Goal: Task Accomplishment & Management: Complete application form

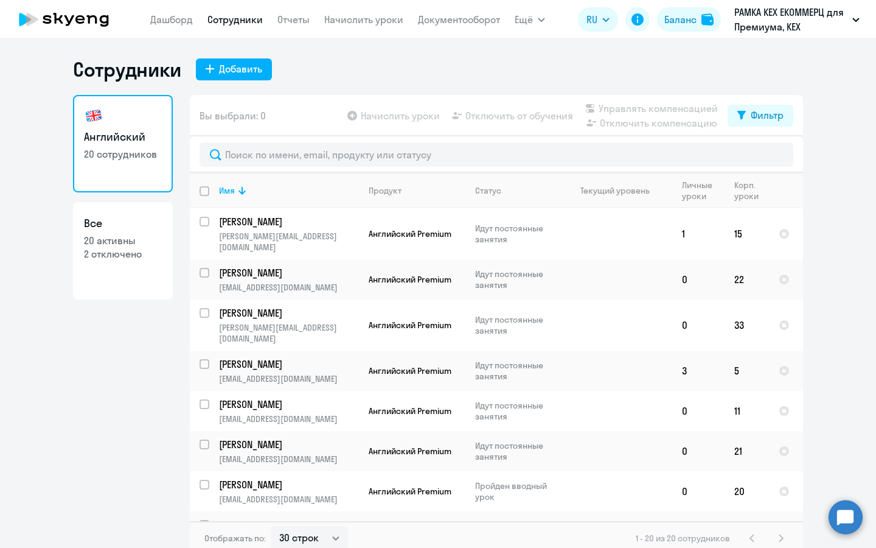
select select "30"
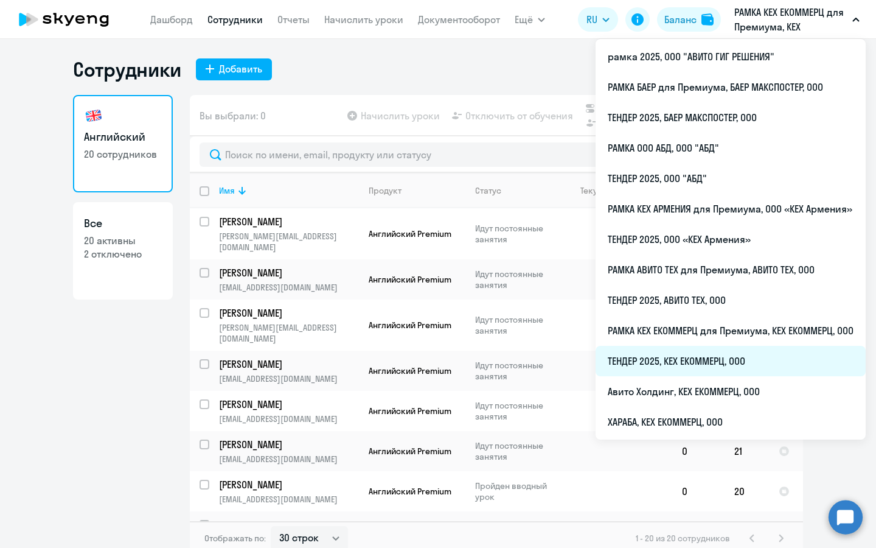
click at [711, 358] on li "ТЕНДЕР 2025, КЕХ ЕКОММЕРЦ, ООО" at bounding box center [731, 361] width 270 height 30
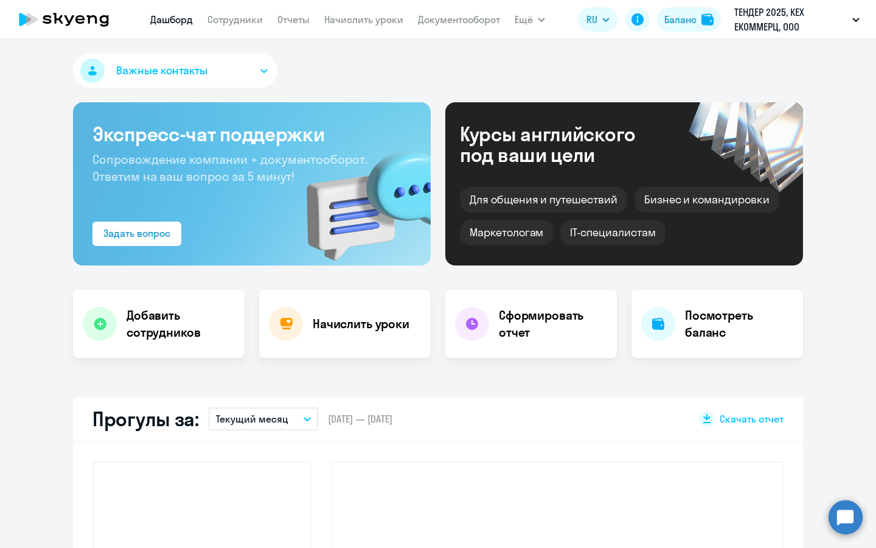
select select "30"
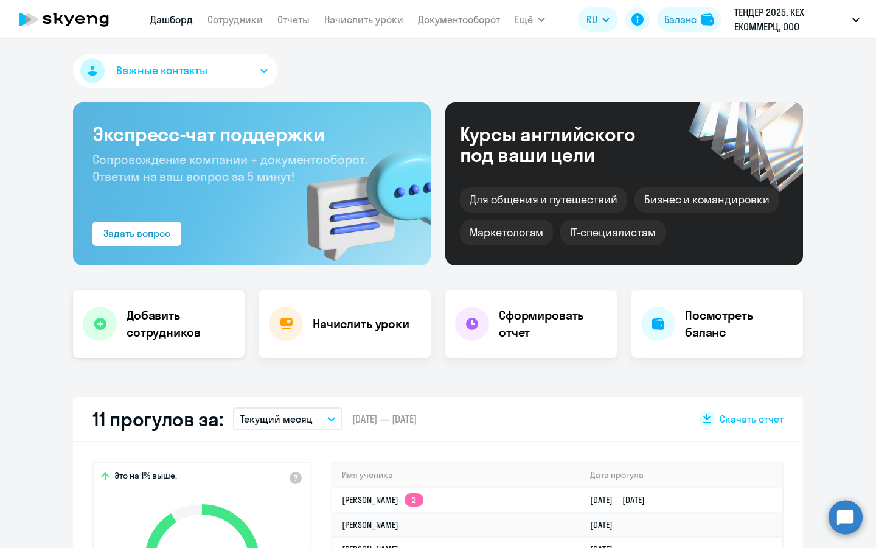
click at [203, 344] on div "Добавить сотрудников" at bounding box center [159, 324] width 172 height 68
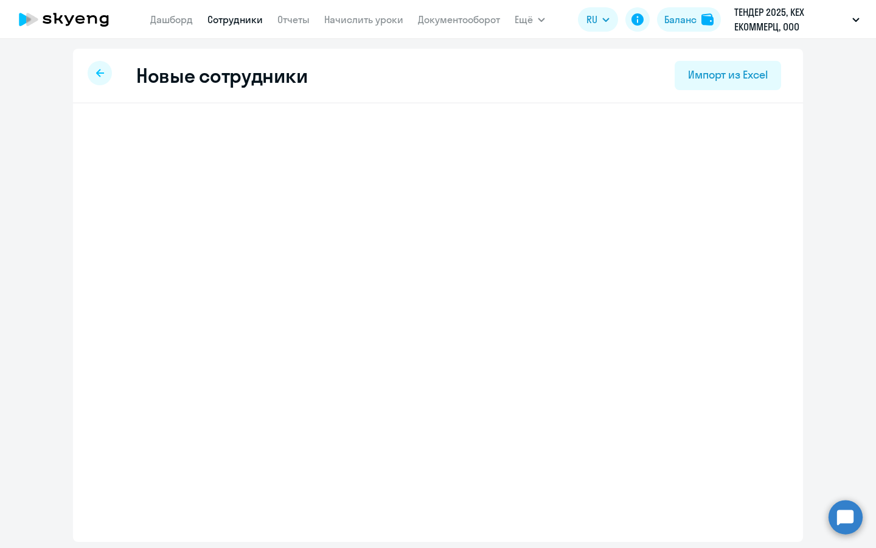
select select "english_adult_not_native_speaker"
select select "3"
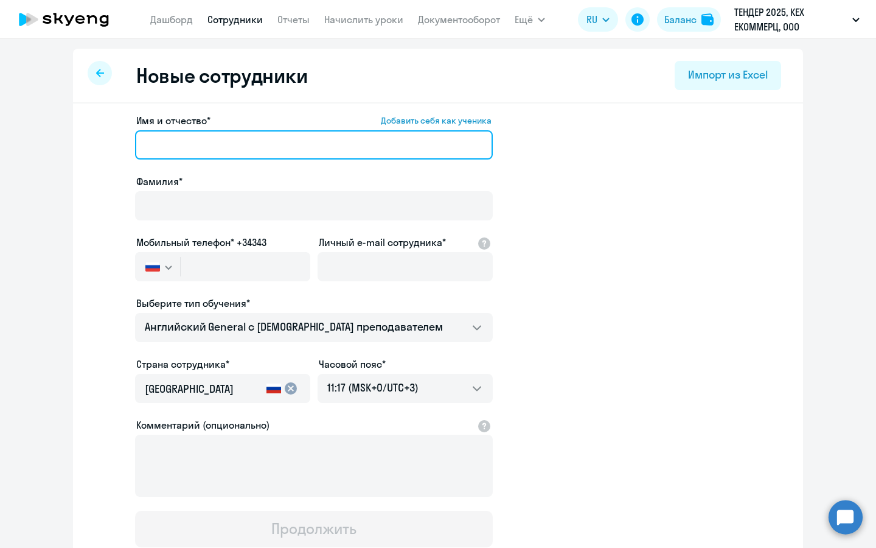
click at [266, 139] on input "Имя и отчество* Добавить себя как ученика" at bounding box center [314, 144] width 358 height 29
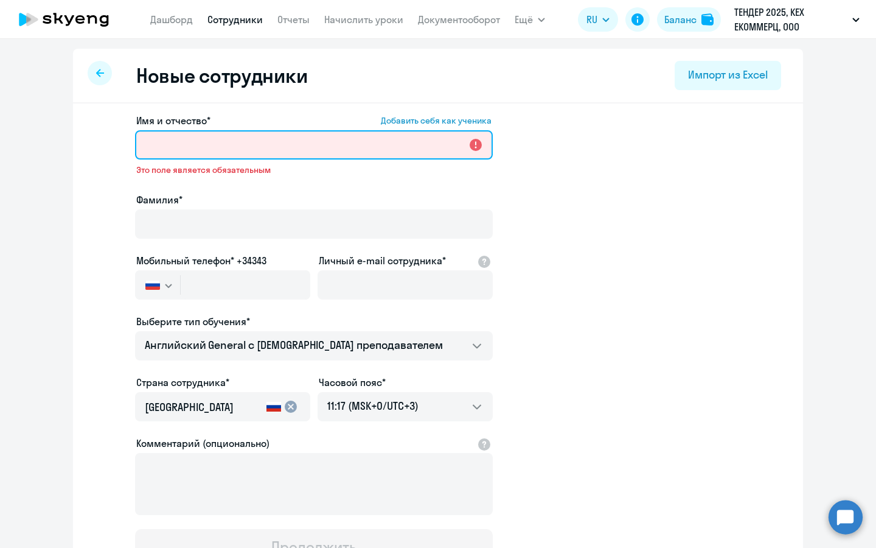
paste input "[PERSON_NAME]"
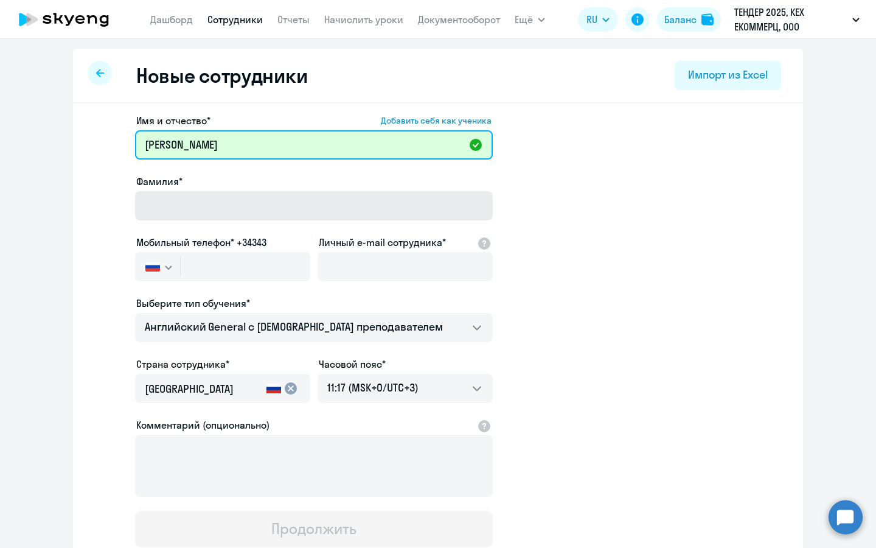
type input "[PERSON_NAME]"
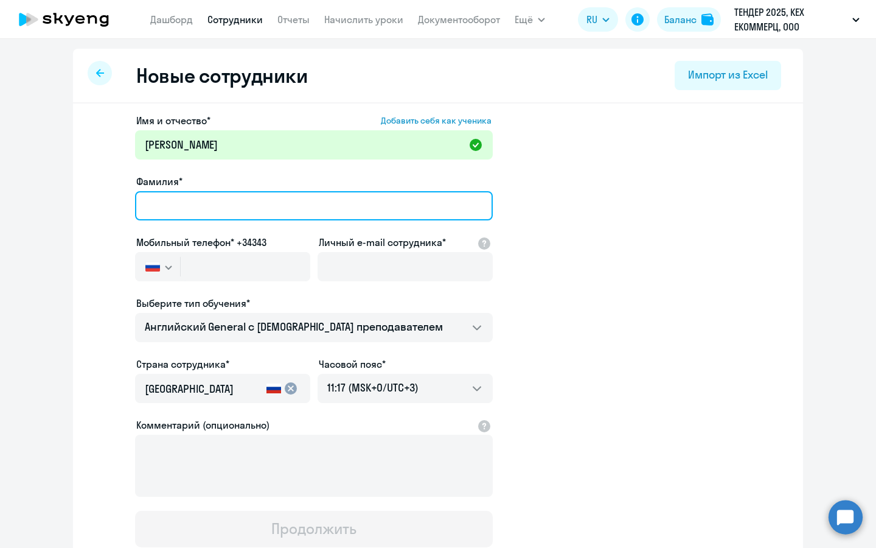
click at [250, 202] on input "Фамилия*" at bounding box center [314, 205] width 358 height 29
type input "[PERSON_NAME]"
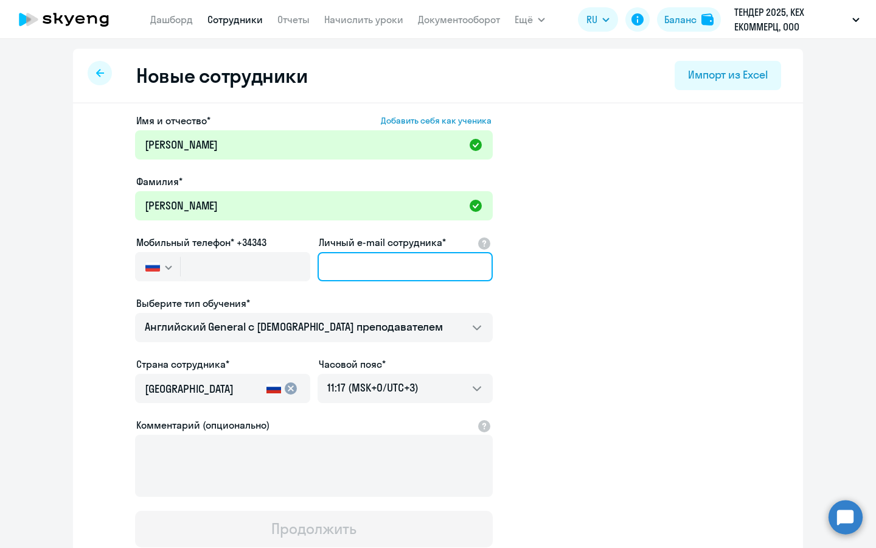
click at [402, 267] on input "Личный e-mail сотрудника*" at bounding box center [405, 266] width 175 height 29
paste input "[EMAIL_ADDRESS][DOMAIN_NAME]"
type input "[EMAIL_ADDRESS][DOMAIN_NAME]"
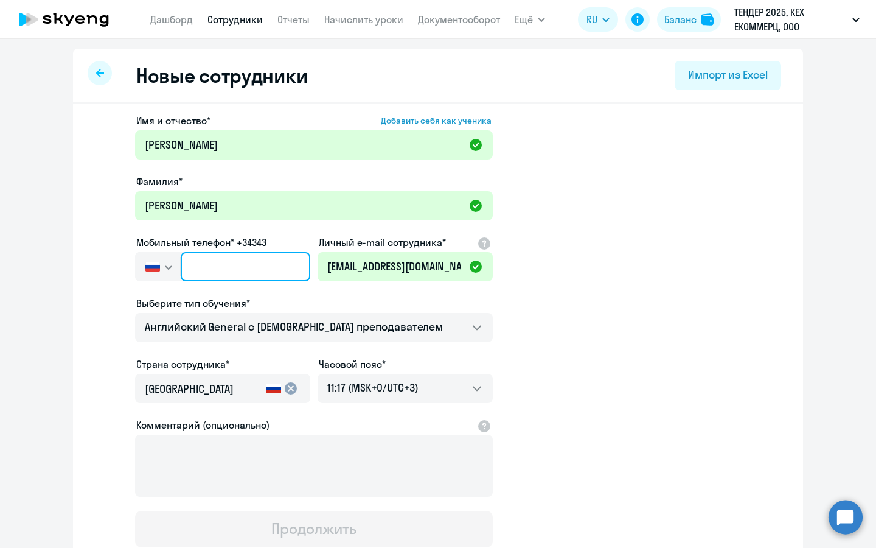
click at [251, 264] on input "text" at bounding box center [246, 266] width 130 height 29
paste input "[PHONE_NUMBER]"
type input "[PHONE_NUMBER]"
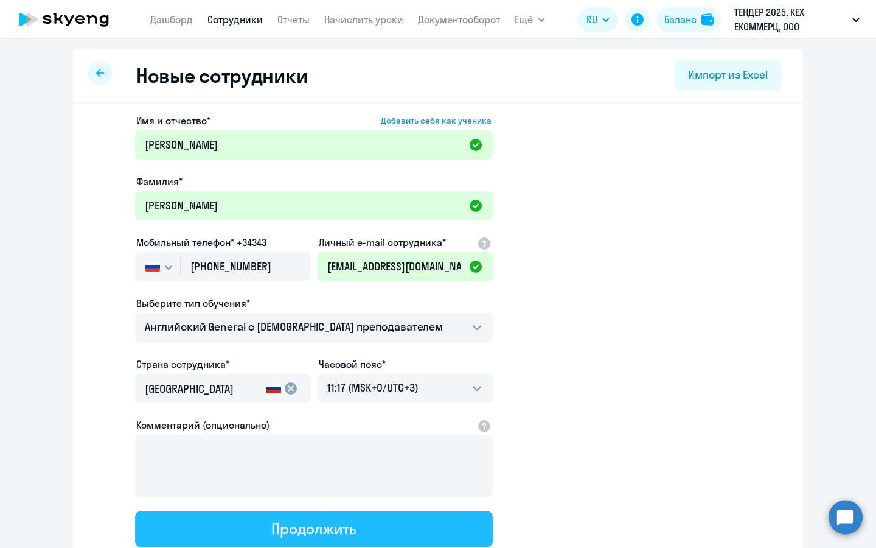
click at [352, 526] on div "Продолжить" at bounding box center [313, 528] width 85 height 19
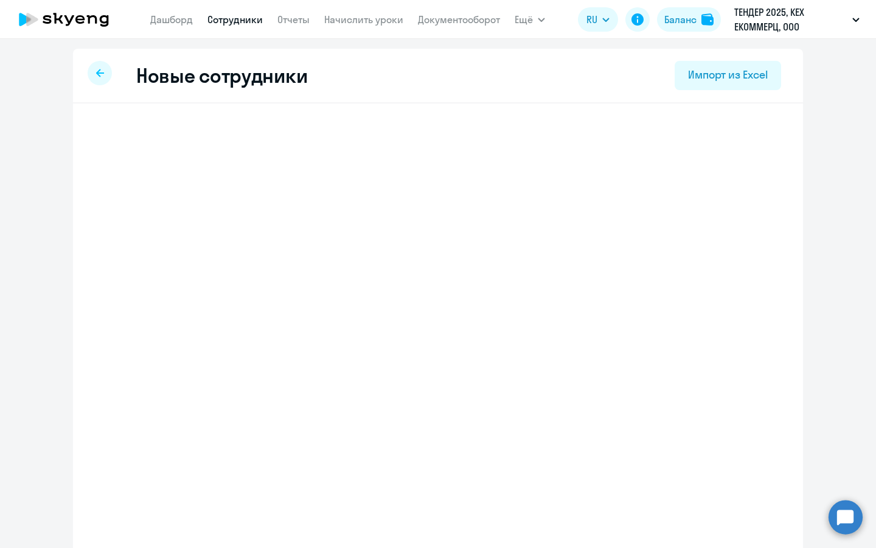
select select "english_adult_not_native_speaker"
select select "3"
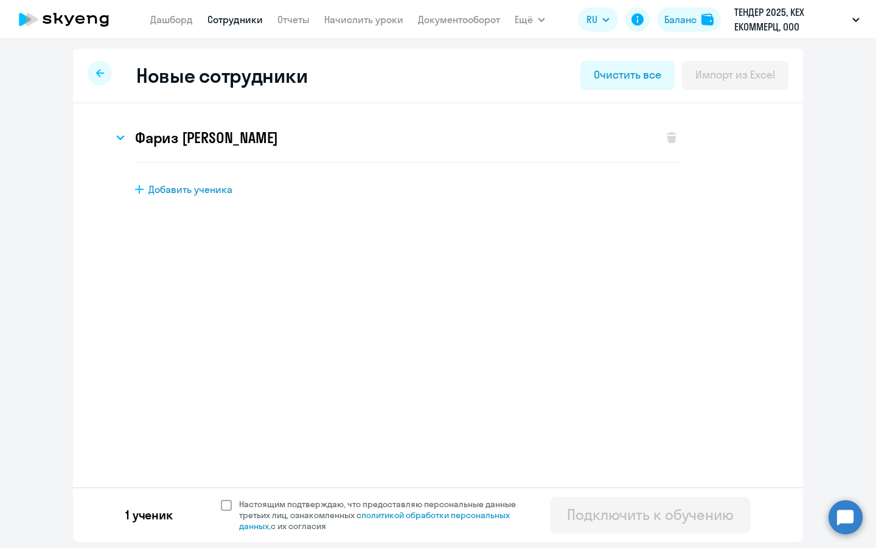
click at [257, 513] on span "Настоящим подтверждаю, что предоставляю персональные данные третьих лиц, ознако…" at bounding box center [385, 514] width 292 height 33
click at [221, 498] on input "Настоящим подтверждаю, что предоставляю персональные данные третьих лиц, ознако…" at bounding box center [220, 498] width 1 height 1
checkbox input "true"
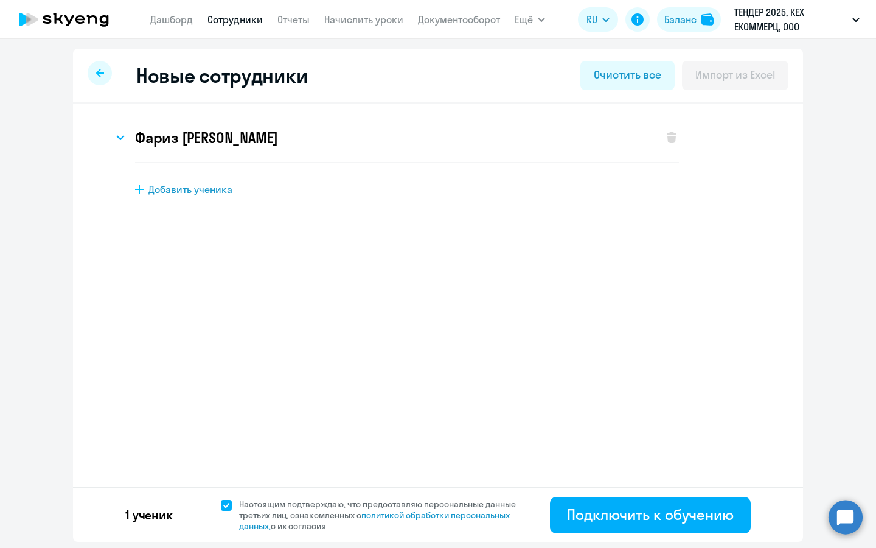
click at [545, 514] on div "1 ученик Настоящим подтверждаю, что предоставляю персональные данные третьих ли…" at bounding box center [438, 514] width 730 height 55
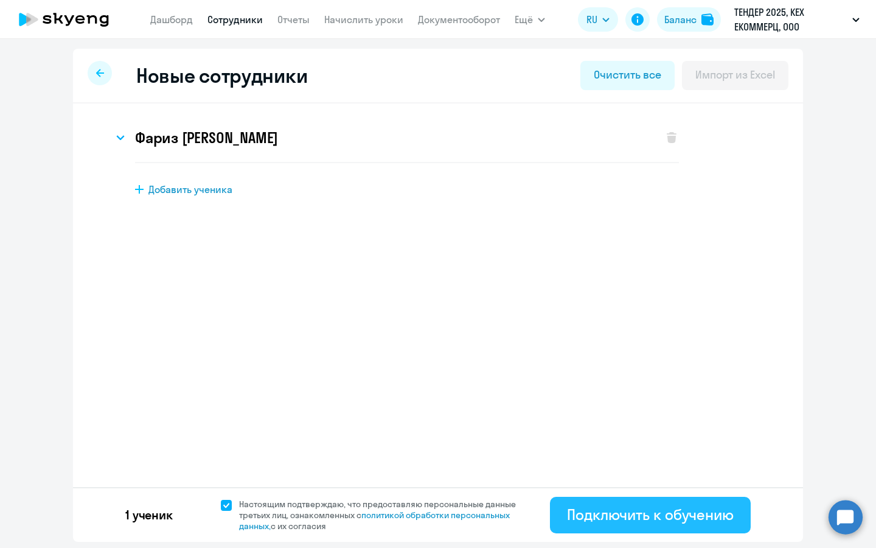
click at [591, 509] on div "Подключить к обучению" at bounding box center [650, 514] width 167 height 19
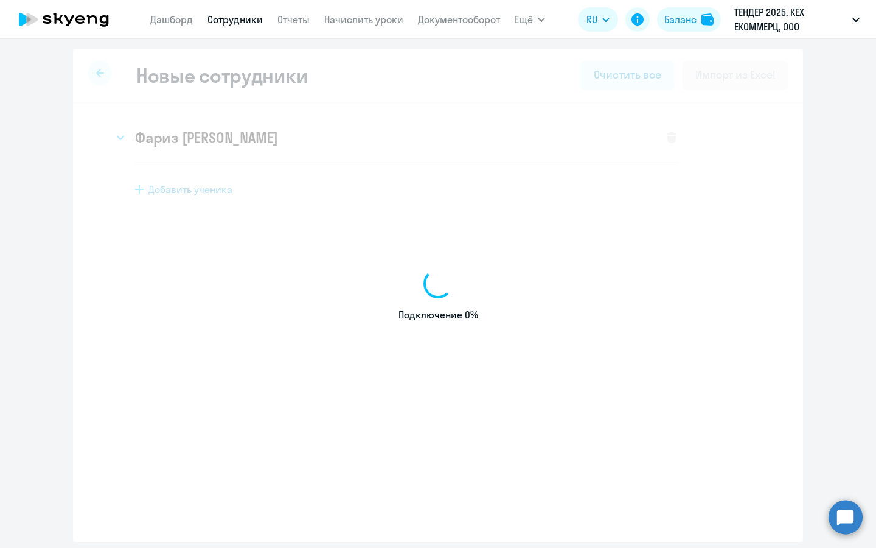
select select "english_adult_not_native_speaker"
select select "3"
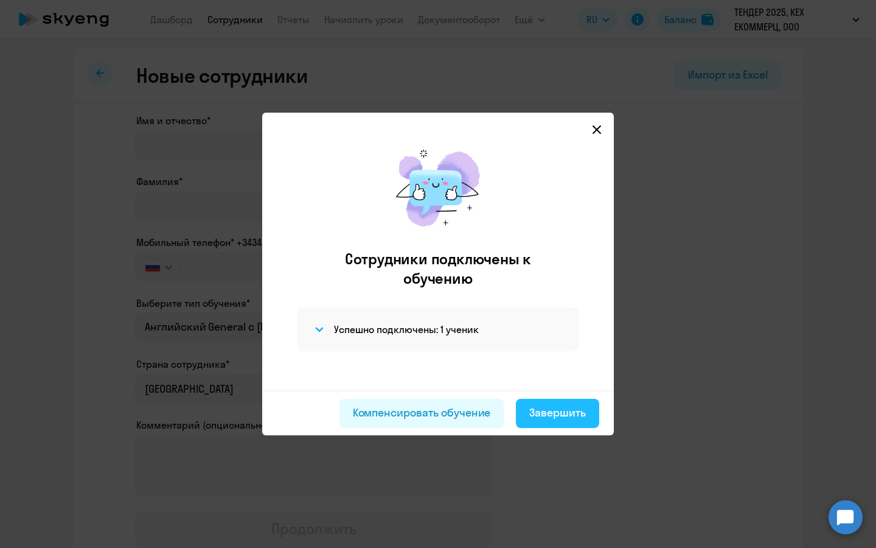
click at [526, 407] on button "Завершить" at bounding box center [557, 413] width 83 height 29
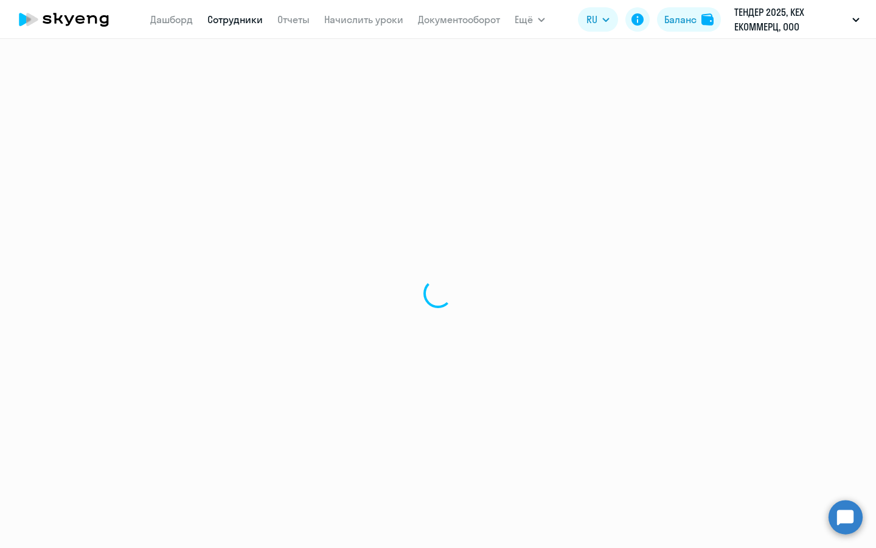
select select "30"
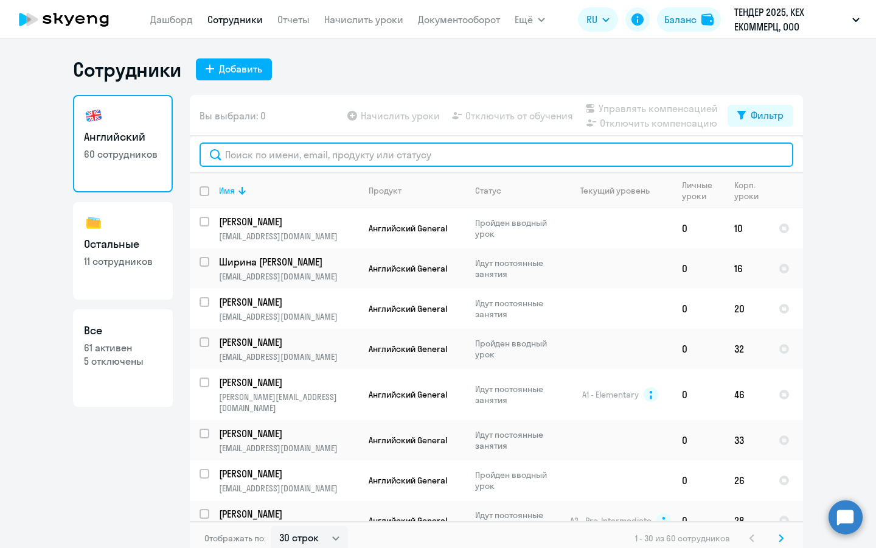
click at [271, 145] on input "text" at bounding box center [497, 154] width 594 height 24
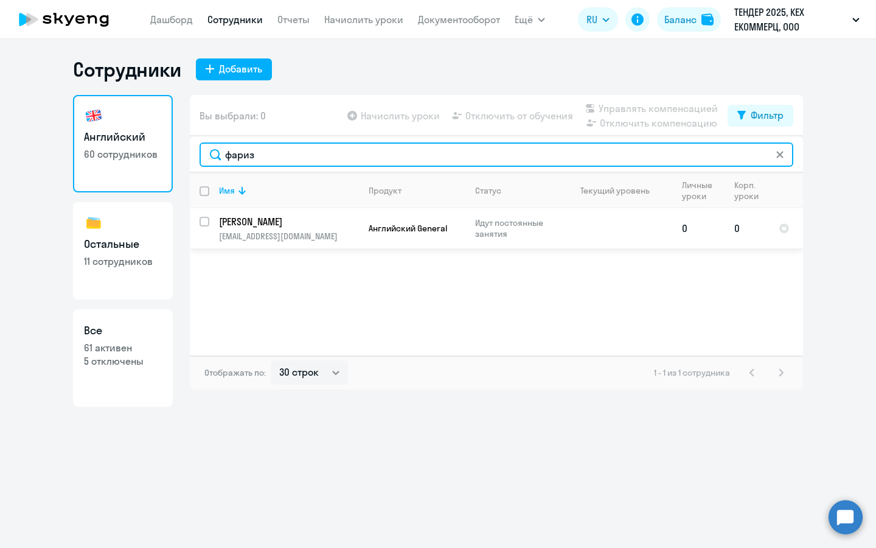
type input "фариз"
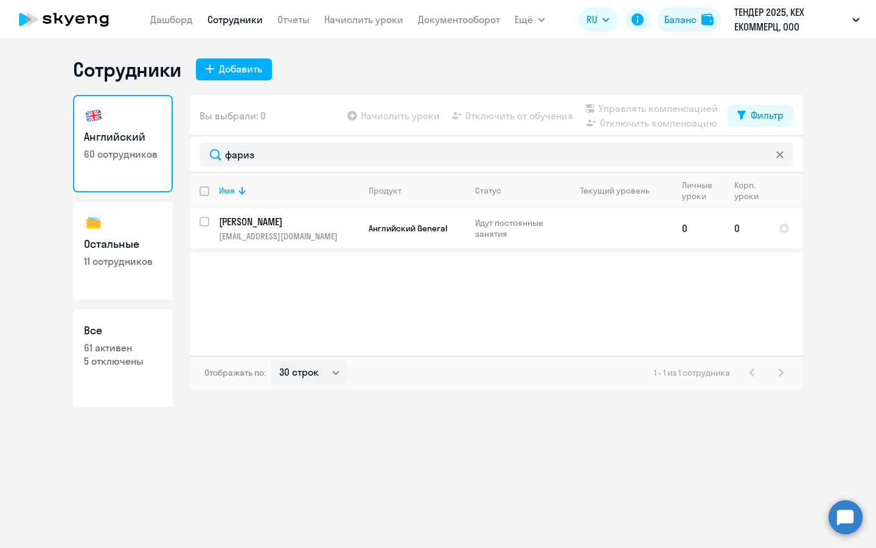
click at [348, 224] on p "[PERSON_NAME]" at bounding box center [288, 221] width 138 height 13
select select "english"
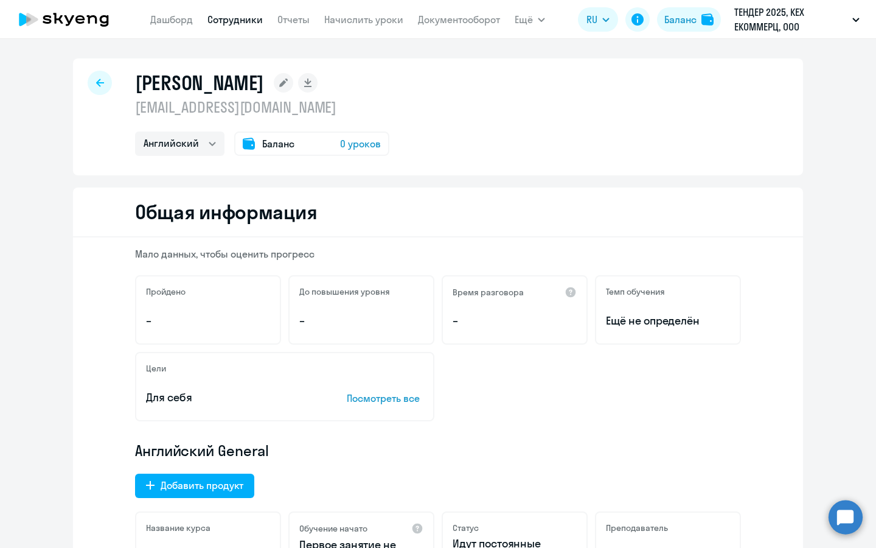
click at [344, 133] on div "Баланс 0 уроков" at bounding box center [311, 143] width 155 height 24
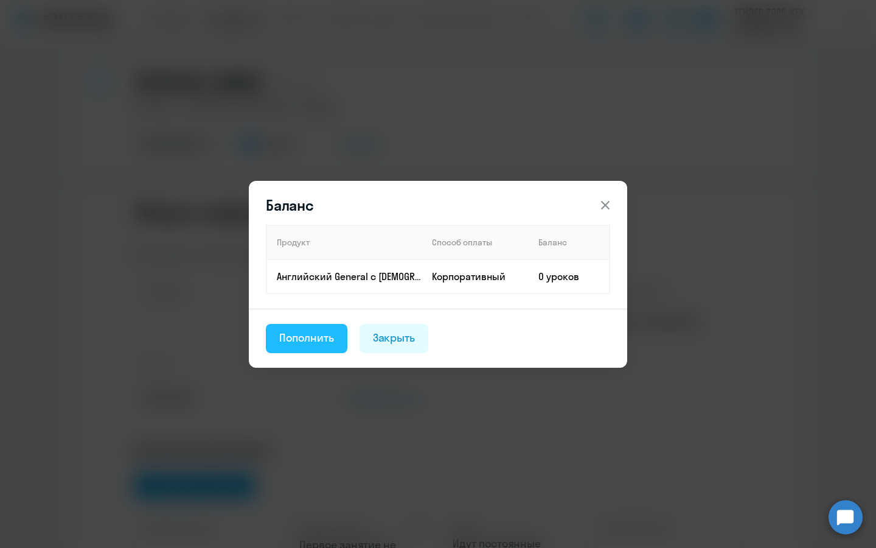
click at [307, 335] on div "Пополнить" at bounding box center [306, 338] width 55 height 16
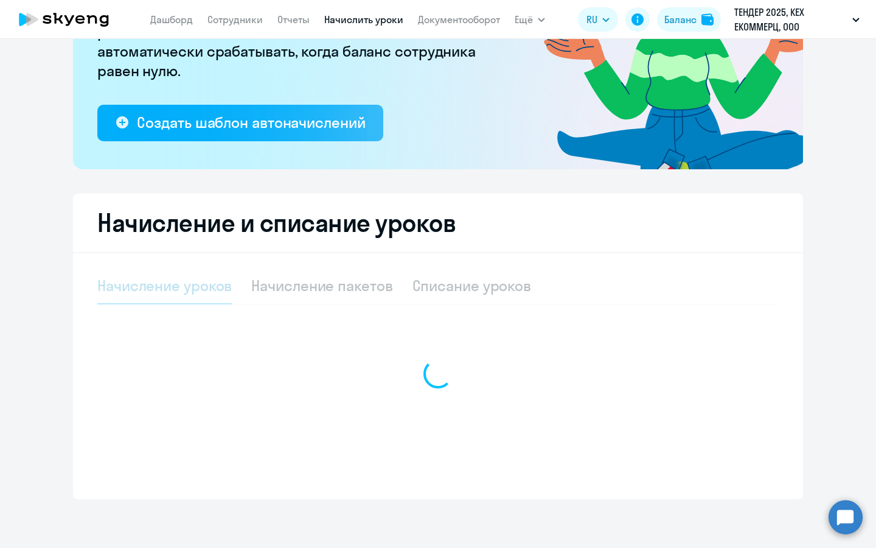
select select "10"
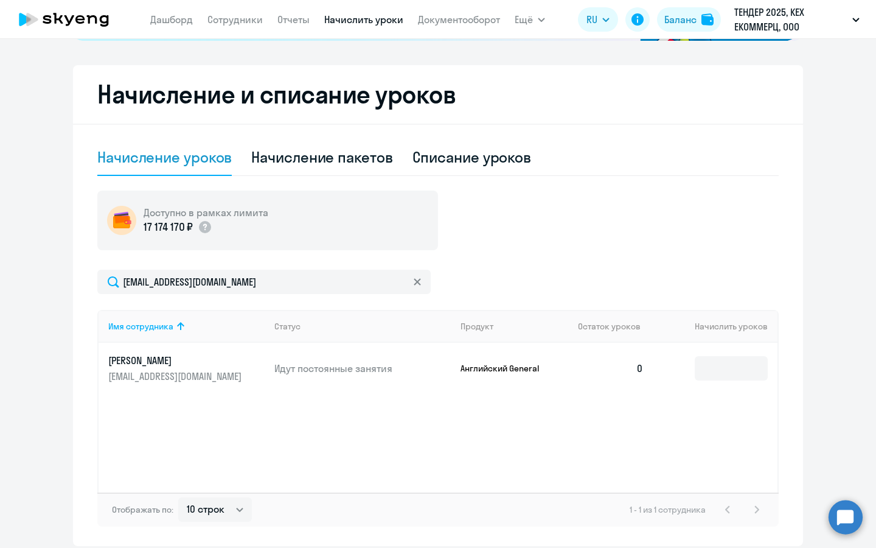
scroll to position [347, 0]
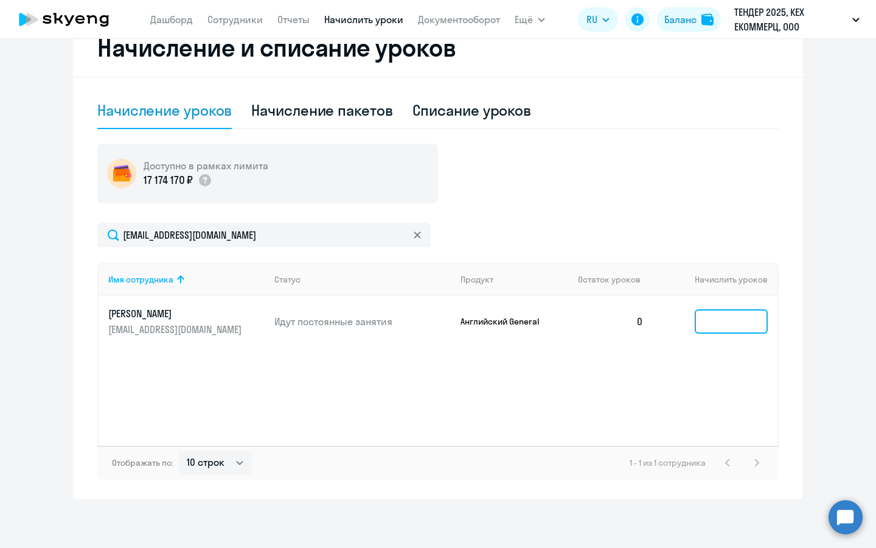
click at [736, 322] on input at bounding box center [731, 321] width 73 height 24
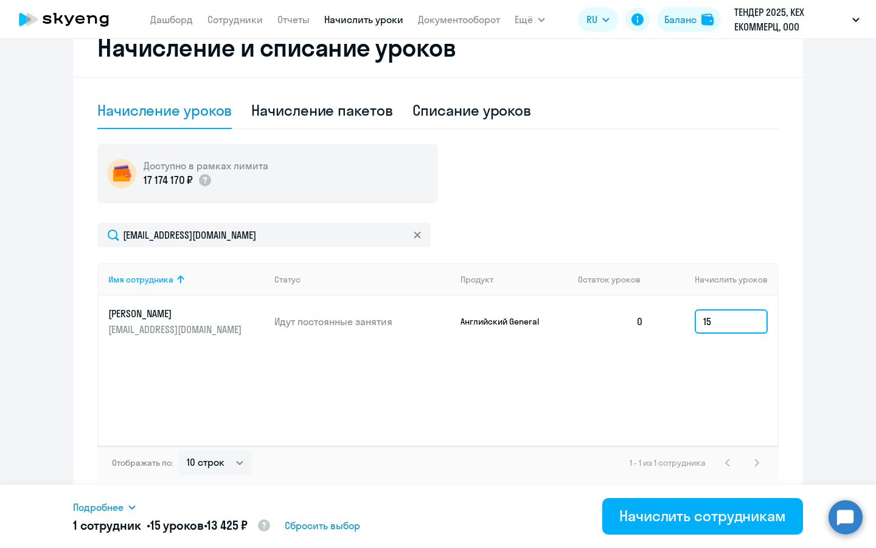
type input "15"
drag, startPoint x: 250, startPoint y: 525, endPoint x: 256, endPoint y: 524, distance: 6.1
click at [248, 524] on span "13 425 ₽" at bounding box center [227, 524] width 41 height 15
copy span "13 425"
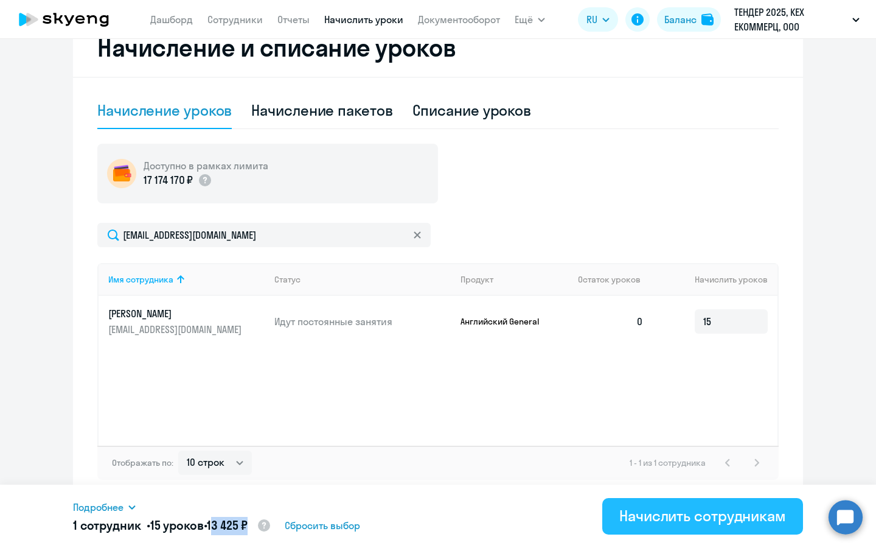
click at [707, 518] on div "Начислить сотрудникам" at bounding box center [703, 515] width 167 height 19
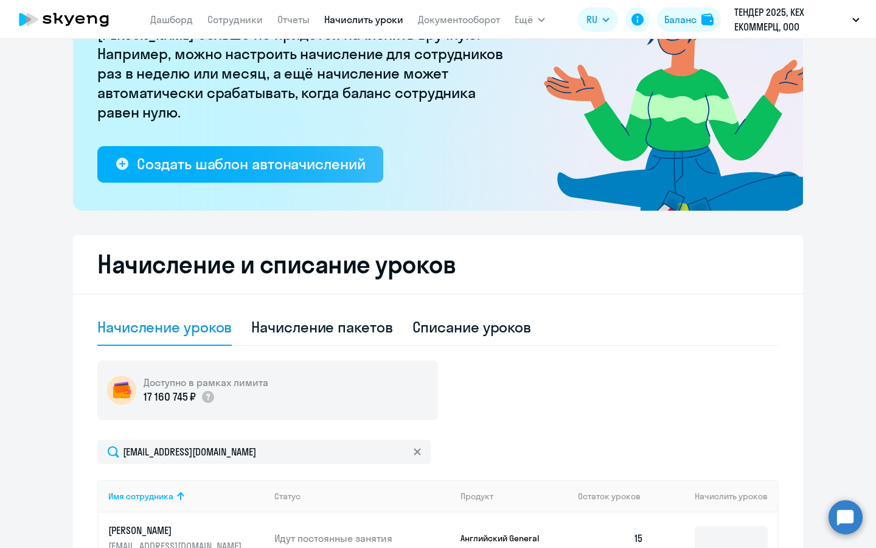
scroll to position [0, 0]
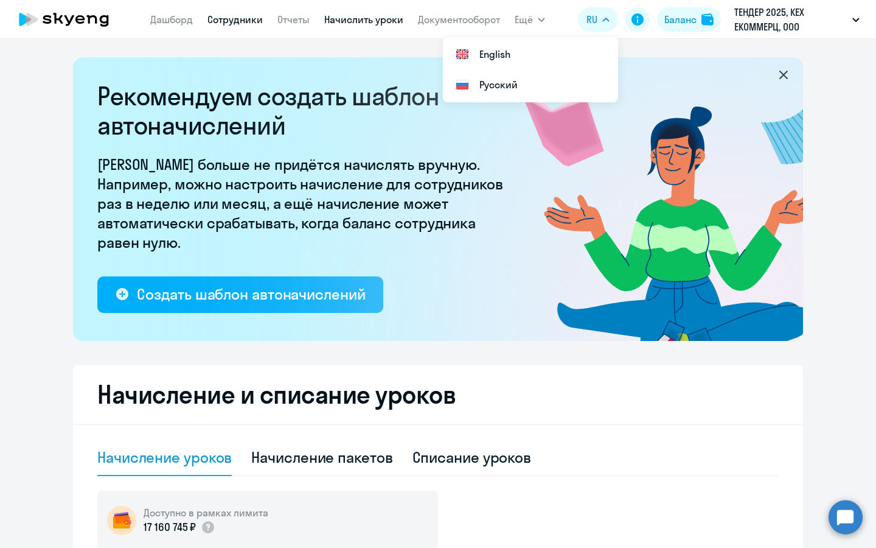
click at [249, 20] on link "Сотрудники" at bounding box center [235, 19] width 55 height 12
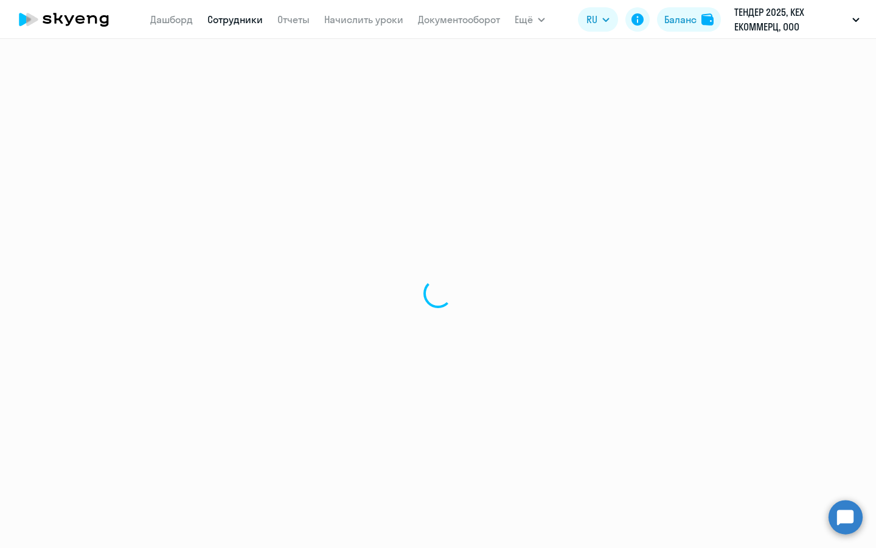
select select "30"
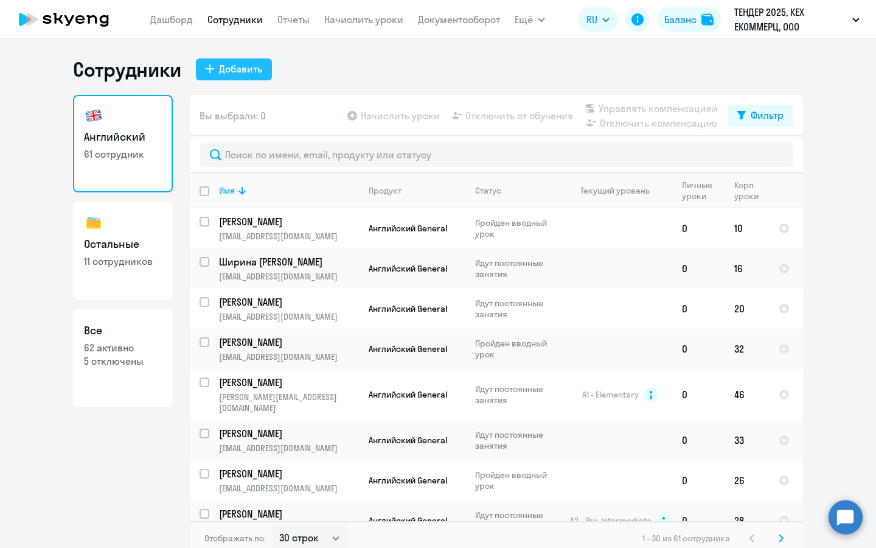
click at [239, 69] on div "Добавить" at bounding box center [240, 68] width 43 height 15
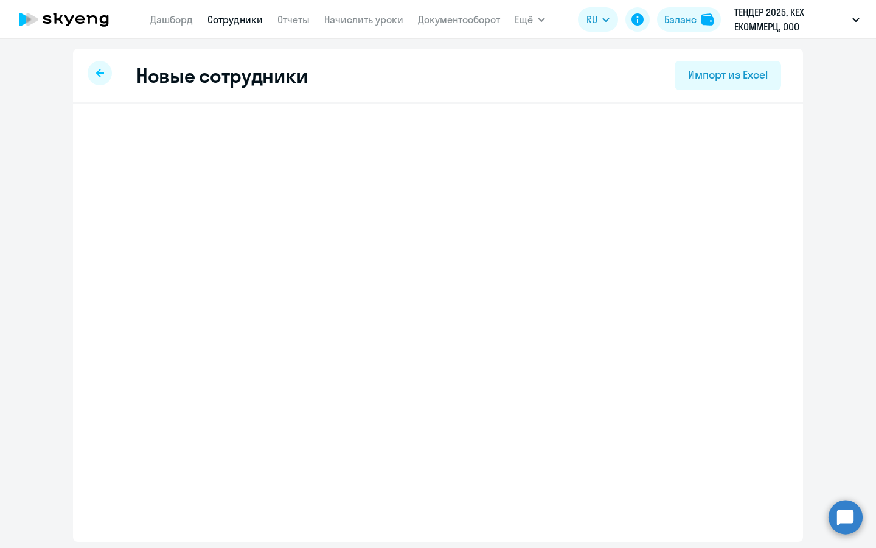
select select "english_adult_not_native_speaker"
select select "3"
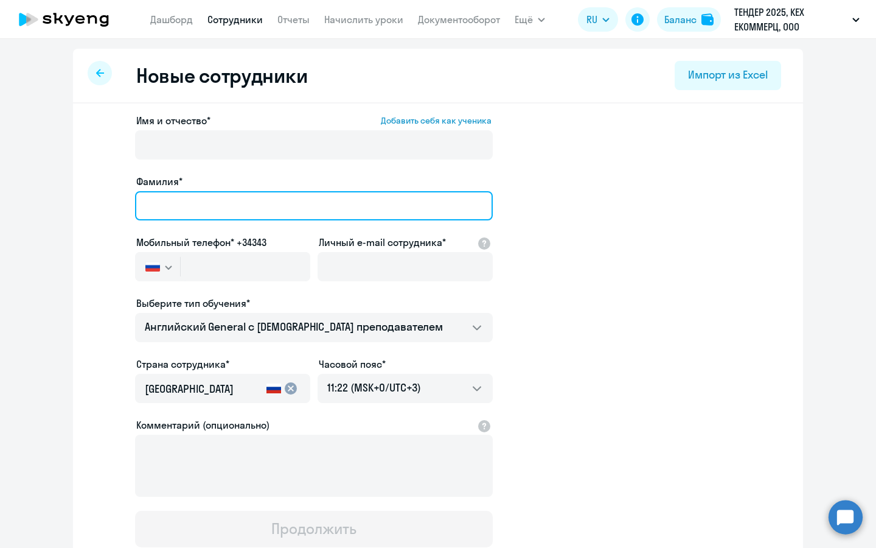
click at [206, 206] on input "Фамилия*" at bounding box center [314, 205] width 358 height 29
type input "[PERSON_NAME]"
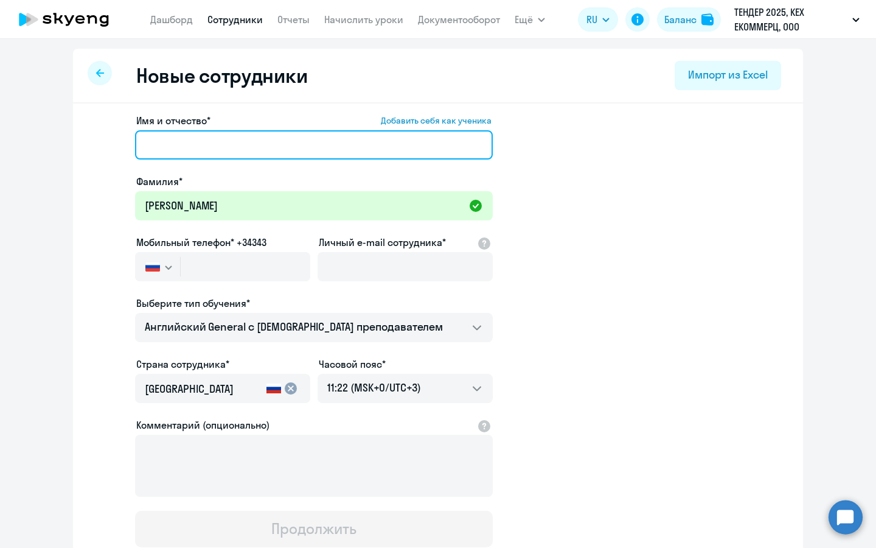
click at [284, 158] on input "Имя и отчество* Добавить себя как ученика" at bounding box center [314, 144] width 358 height 29
paste input "[PERSON_NAME]"
type input "[PERSON_NAME]"
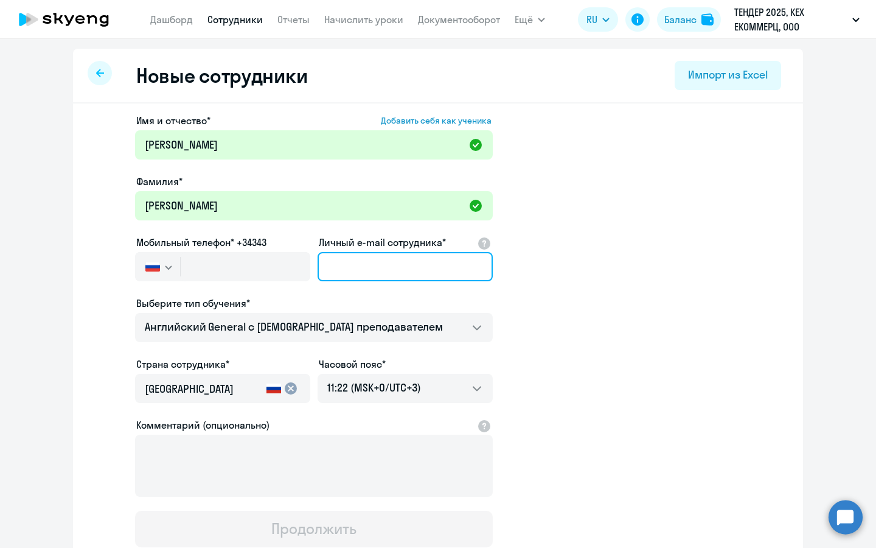
click at [369, 269] on input "Личный e-mail сотрудника*" at bounding box center [405, 266] width 175 height 29
paste input "79775449320"
type input "79775449320"
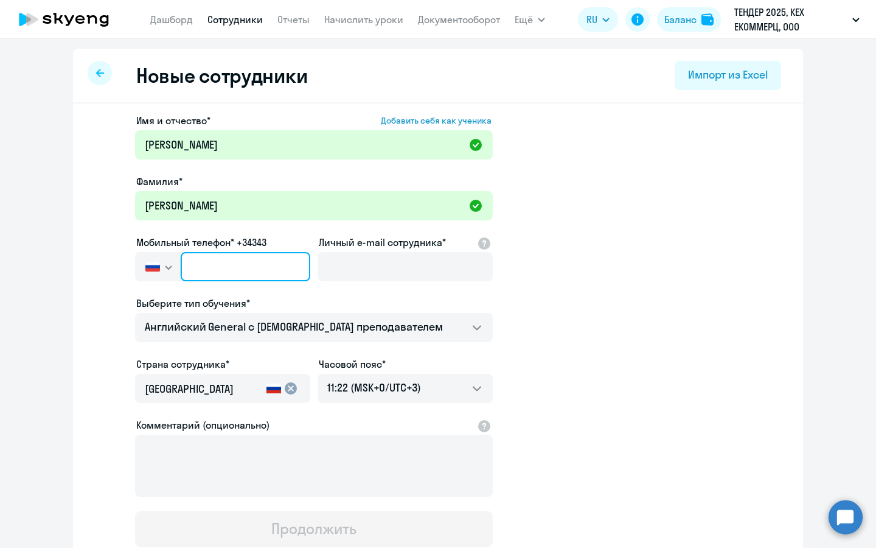
click at [240, 265] on input "text" at bounding box center [246, 266] width 130 height 29
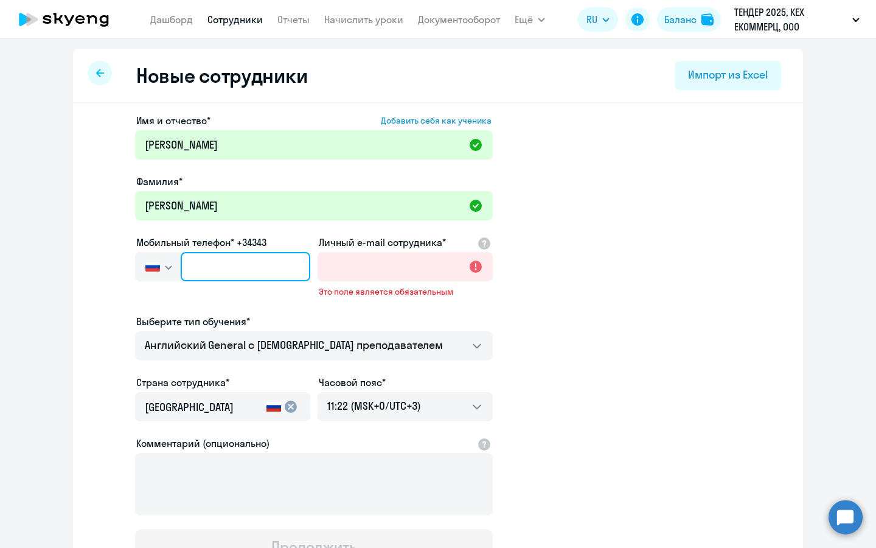
paste input "[PHONE_NUMBER]"
type input "[PHONE_NUMBER]"
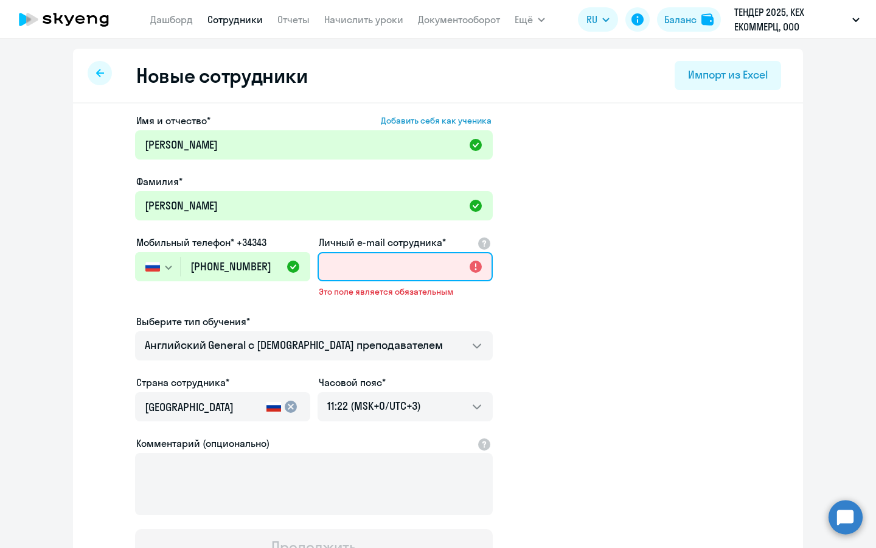
click at [393, 279] on input "Личный e-mail сотрудника*" at bounding box center [405, 266] width 175 height 29
paste input "[PERSON_NAME][EMAIL_ADDRESS][DOMAIN_NAME]"
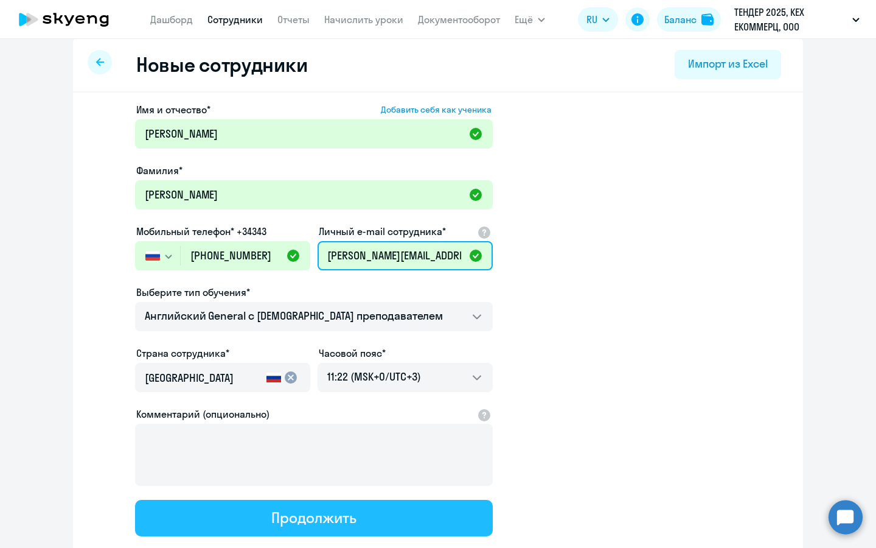
scroll to position [25, 0]
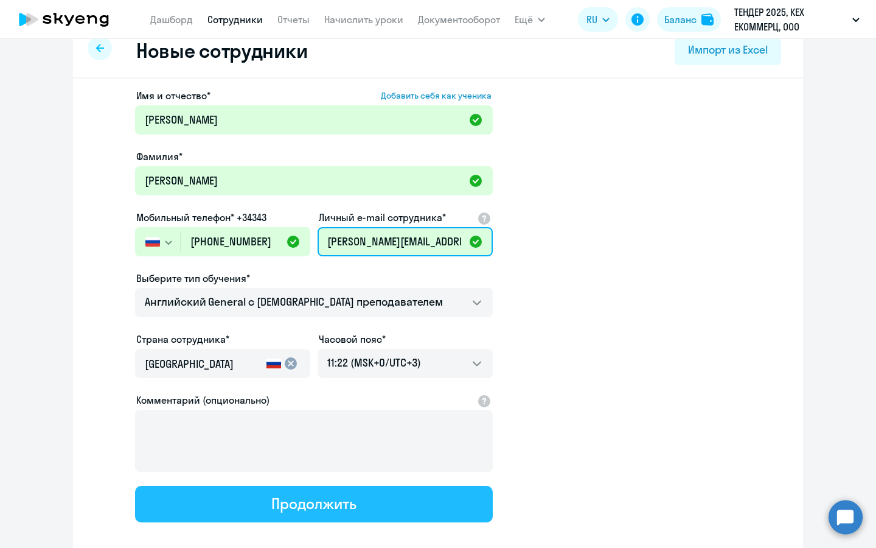
type input "[PERSON_NAME][EMAIL_ADDRESS][DOMAIN_NAME]"
click at [386, 513] on button "Продолжить" at bounding box center [314, 504] width 358 height 37
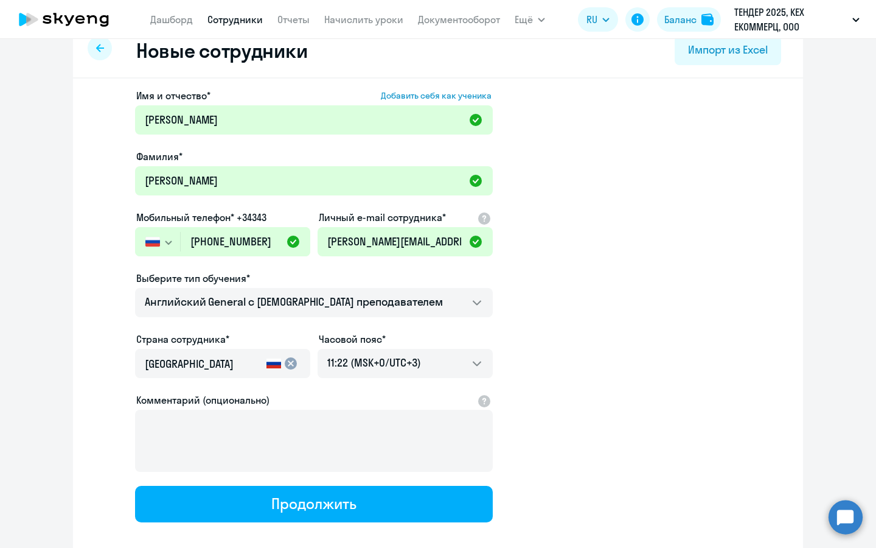
select select "english_adult_not_native_speaker"
select select "3"
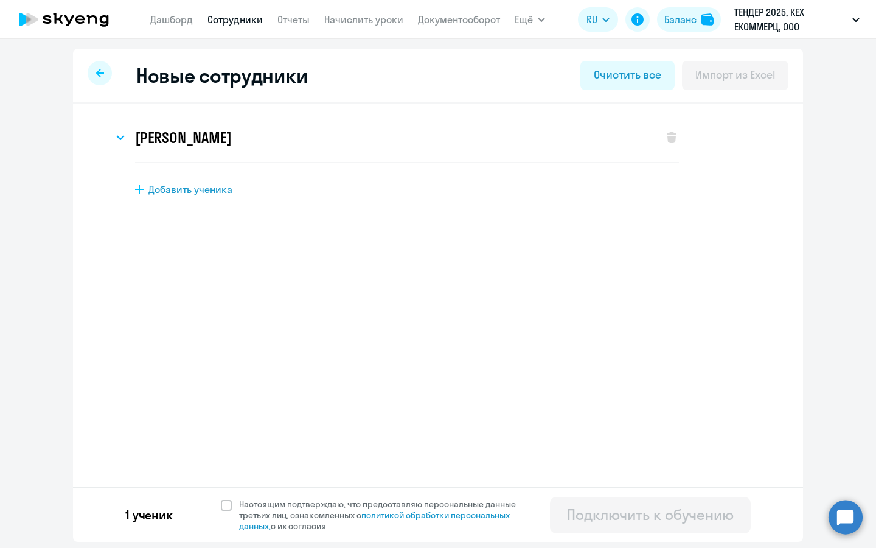
scroll to position [0, 0]
click at [619, 80] on div "Очистить все" at bounding box center [627, 75] width 67 height 16
select select "english_adult_not_native_speaker"
select select "3"
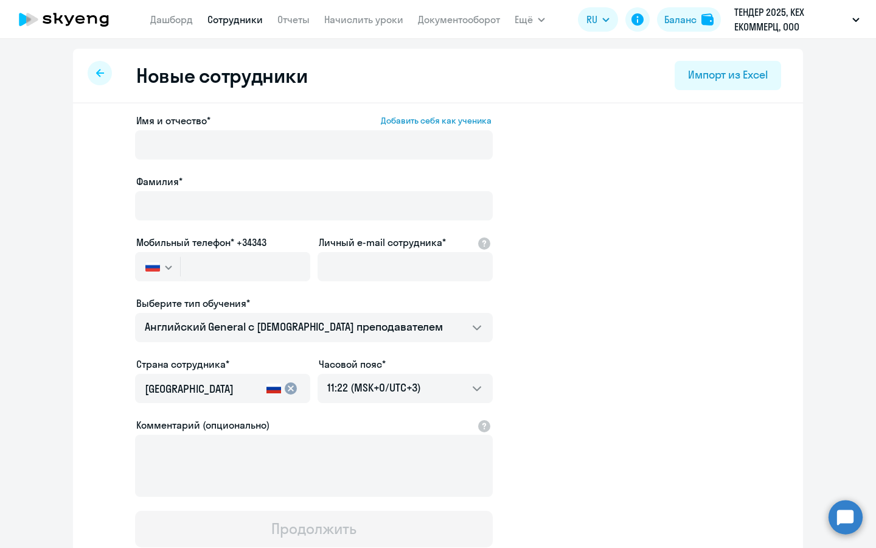
click at [770, 21] on p "ТЕНДЕР 2025, КЕХ ЕКОММЕРЦ, ООО" at bounding box center [791, 19] width 113 height 29
click at [773, 34] on app-header "[PERSON_NAME] Отчеты Начислить уроки Документооборот Ещё Дашборд Сотрудники Отч…" at bounding box center [438, 19] width 876 height 39
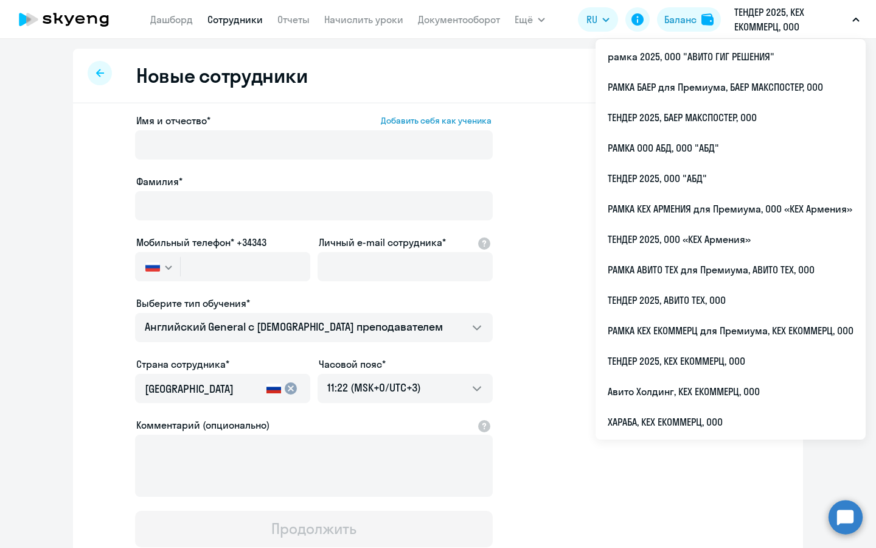
click at [777, 27] on p "ТЕНДЕР 2025, КЕХ ЕКОММЕРЦ, ООО" at bounding box center [791, 19] width 113 height 29
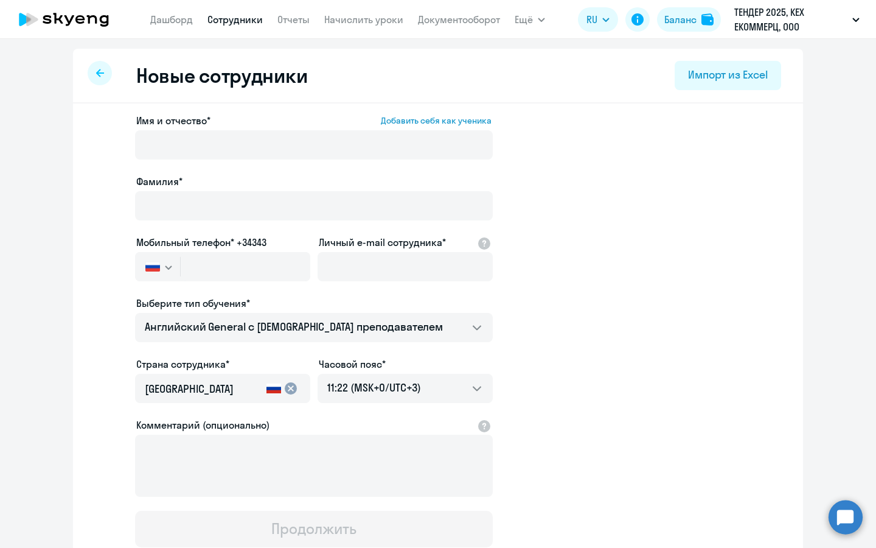
click at [777, 27] on p "ТЕНДЕР 2025, КЕХ ЕКОММЕРЦ, ООО" at bounding box center [791, 19] width 113 height 29
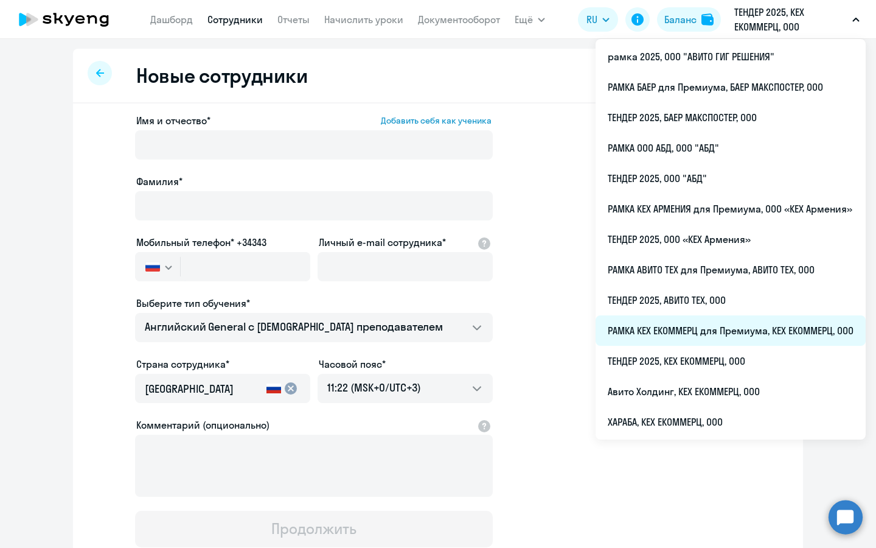
click at [710, 320] on li "РАМКА КЕХ ЕКОММЕРЦ для Премиума, КЕХ ЕКОММЕРЦ, ООО" at bounding box center [731, 330] width 270 height 30
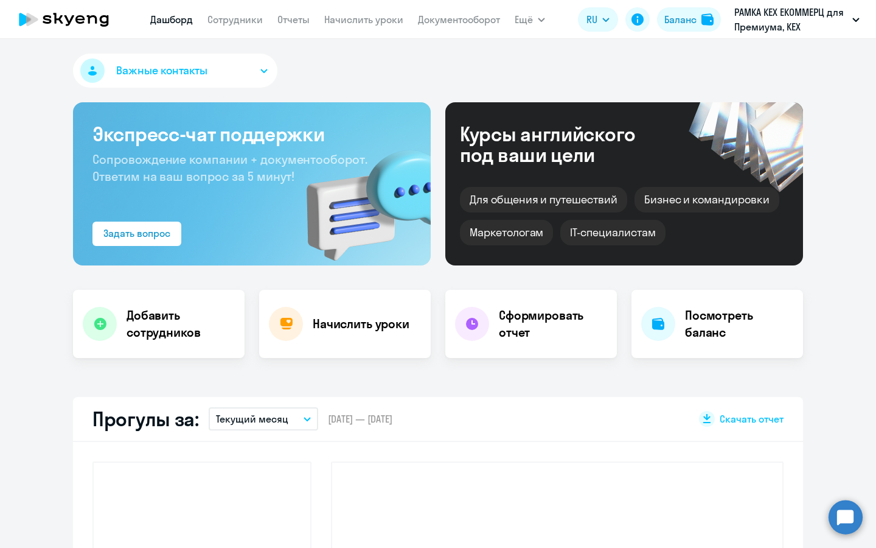
select select "30"
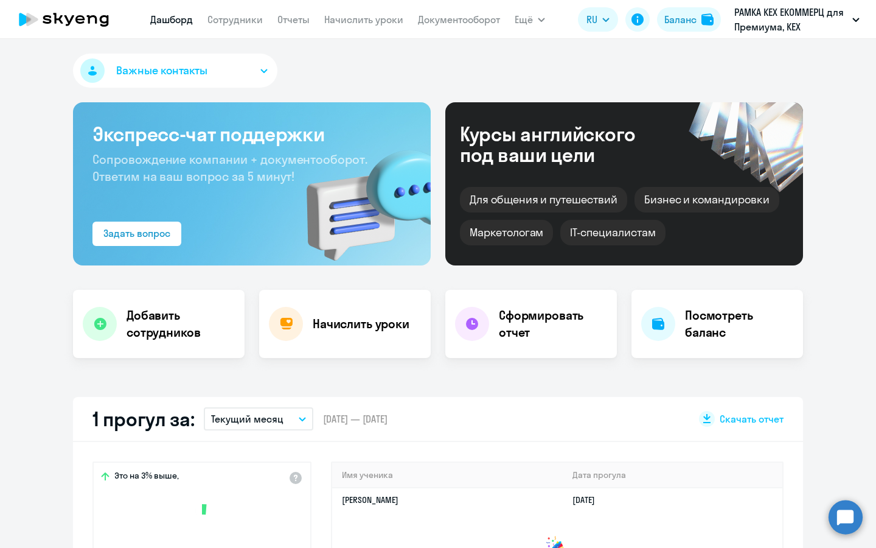
click at [235, 33] on app-header "[PERSON_NAME] Отчеты Начислить уроки Документооборот Ещё Дашборд Сотрудники Отч…" at bounding box center [438, 19] width 876 height 39
click at [237, 27] on nav "[PERSON_NAME] Отчеты Начислить уроки Документооборот" at bounding box center [325, 19] width 350 height 24
click at [240, 20] on link "Сотрудники" at bounding box center [235, 19] width 55 height 12
select select "30"
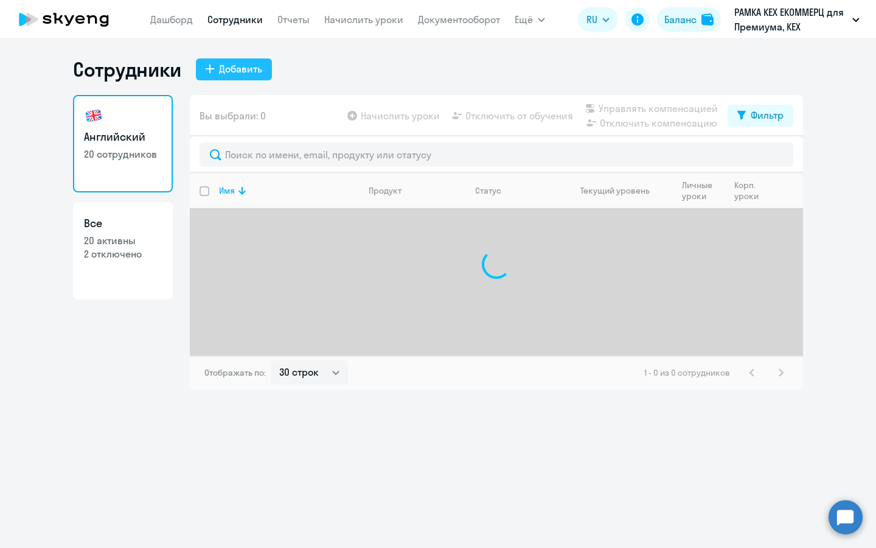
click at [214, 75] on button "Добавить" at bounding box center [234, 69] width 76 height 22
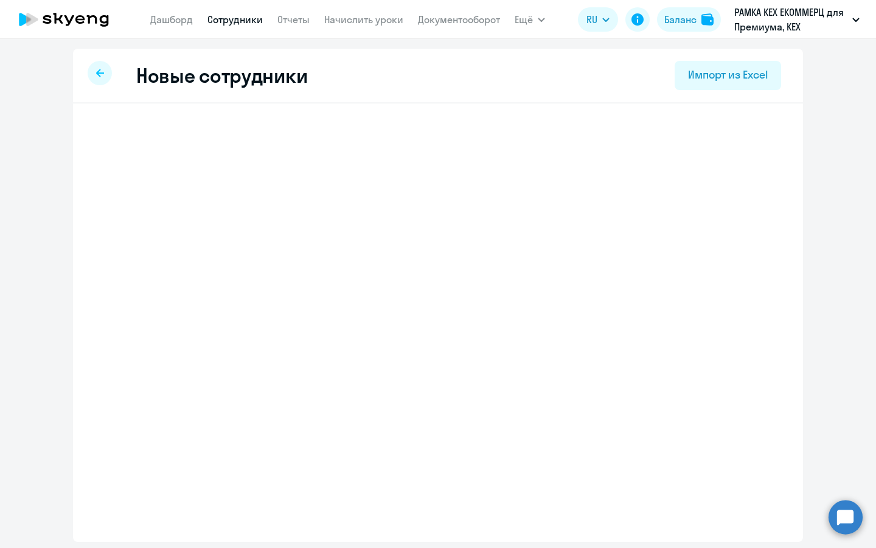
select select "english_adult_not_native_speaker_premium"
select select "3"
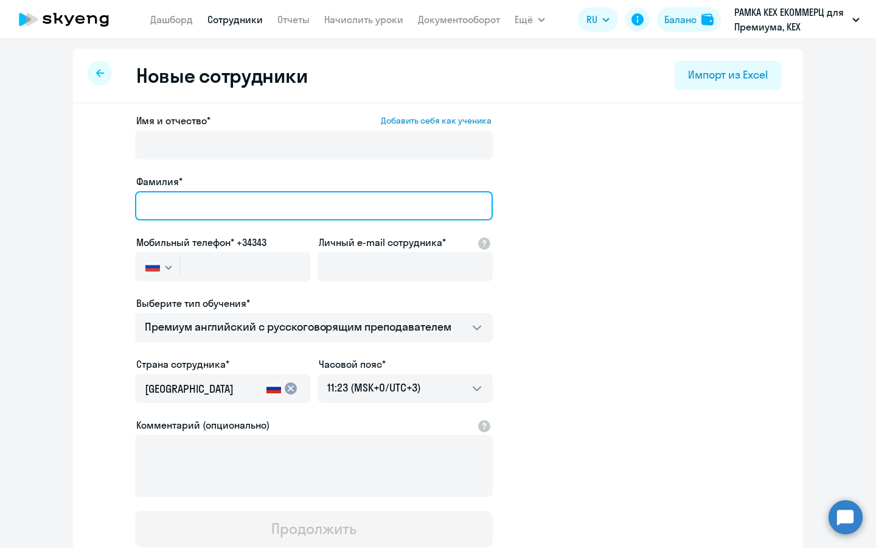
click at [276, 200] on input "Фамилия*" at bounding box center [314, 205] width 358 height 29
type input "[PERSON_NAME]"
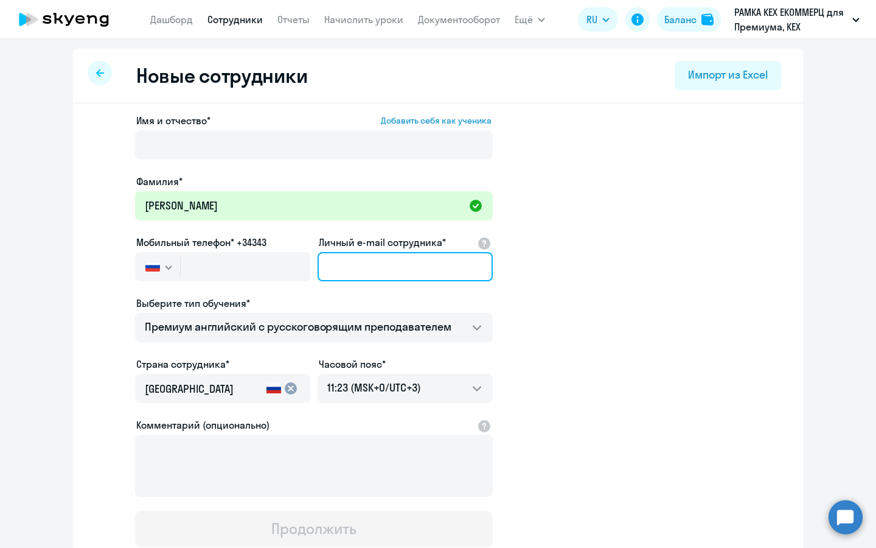
click at [387, 271] on input "Личный e-mail сотрудника*" at bounding box center [405, 266] width 175 height 29
paste input "[PERSON_NAME][EMAIL_ADDRESS][DOMAIN_NAME]"
type input "[PERSON_NAME][EMAIL_ADDRESS][DOMAIN_NAME]"
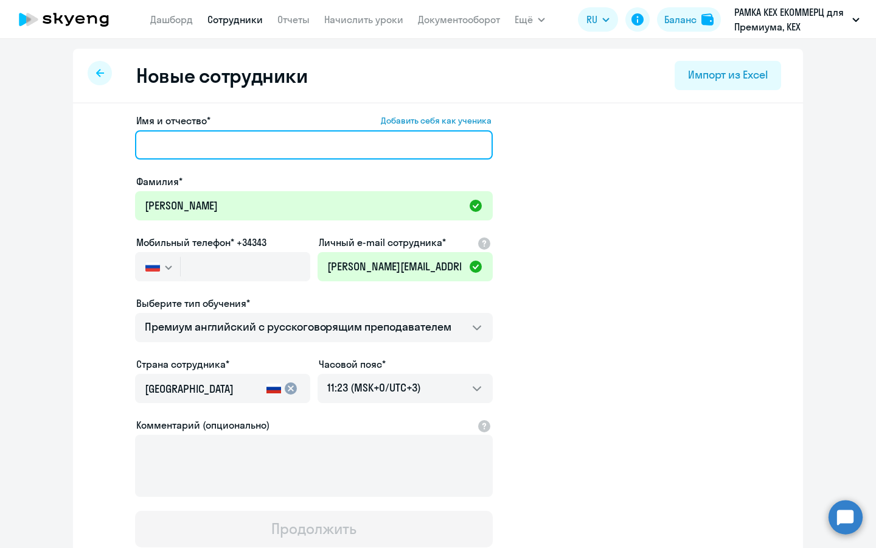
click at [332, 139] on input "Имя и отчество* Добавить себя как ученика" at bounding box center [314, 144] width 358 height 29
paste input "[PERSON_NAME]"
type input "[PERSON_NAME]"
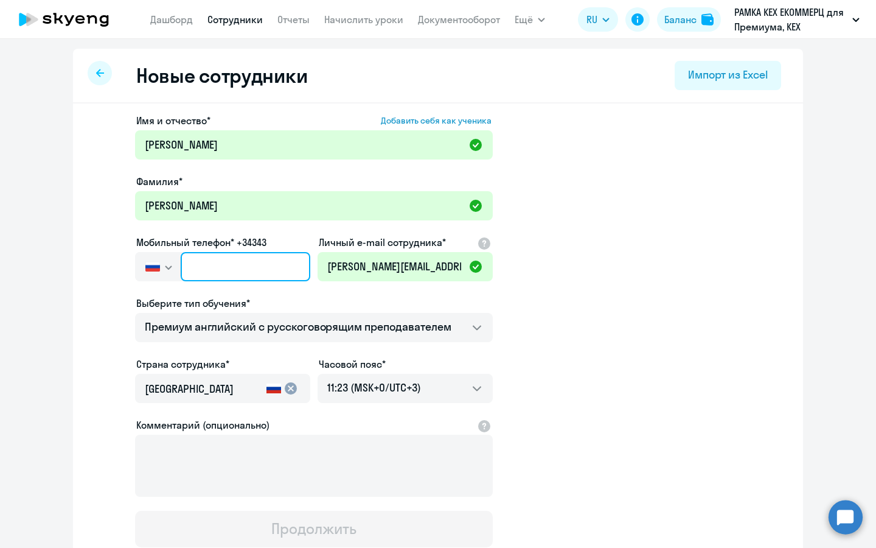
click at [225, 259] on input "text" at bounding box center [246, 266] width 130 height 29
paste input "[PHONE_NUMBER]"
type input "[PHONE_NUMBER]"
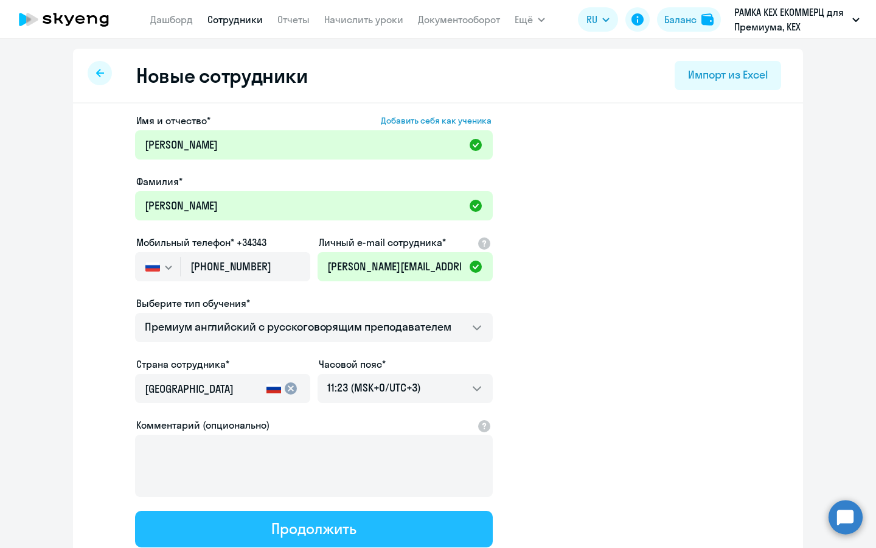
click at [329, 519] on div "Продолжить" at bounding box center [313, 528] width 85 height 19
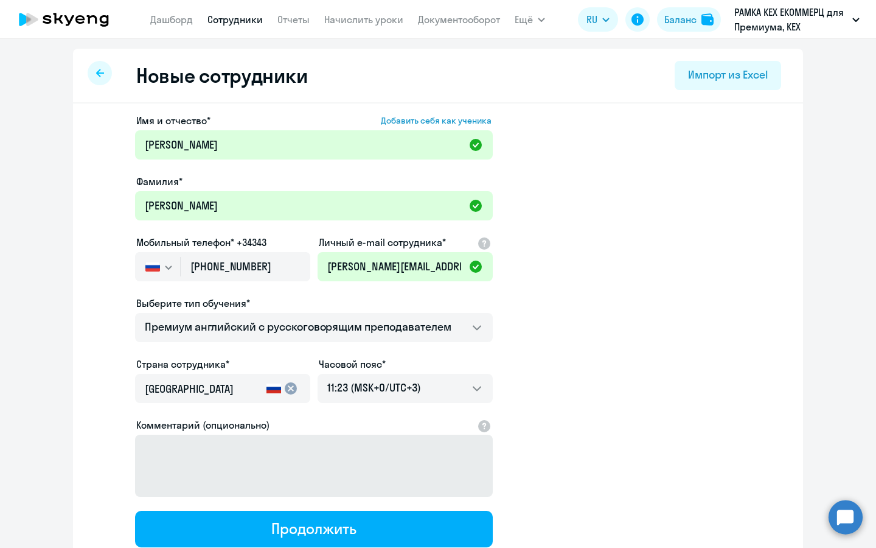
select select "english_adult_not_native_speaker_premium"
select select "3"
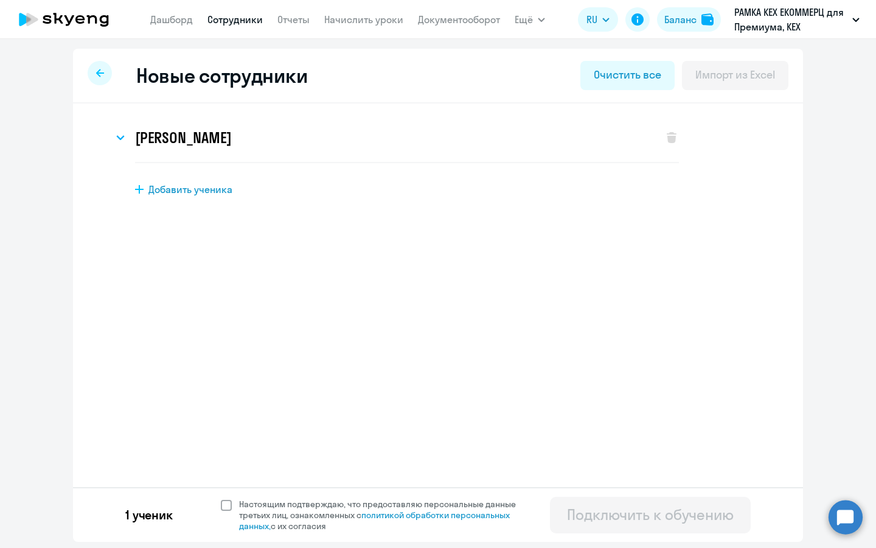
drag, startPoint x: 274, startPoint y: 509, endPoint x: 366, endPoint y: 508, distance: 92.5
click at [274, 509] on span "Настоящим подтверждаю, что предоставляю персональные данные третьих лиц, ознако…" at bounding box center [385, 514] width 292 height 33
click at [221, 498] on input "Настоящим подтверждаю, что предоставляю персональные данные третьих лиц, ознако…" at bounding box center [220, 498] width 1 height 1
checkbox input "true"
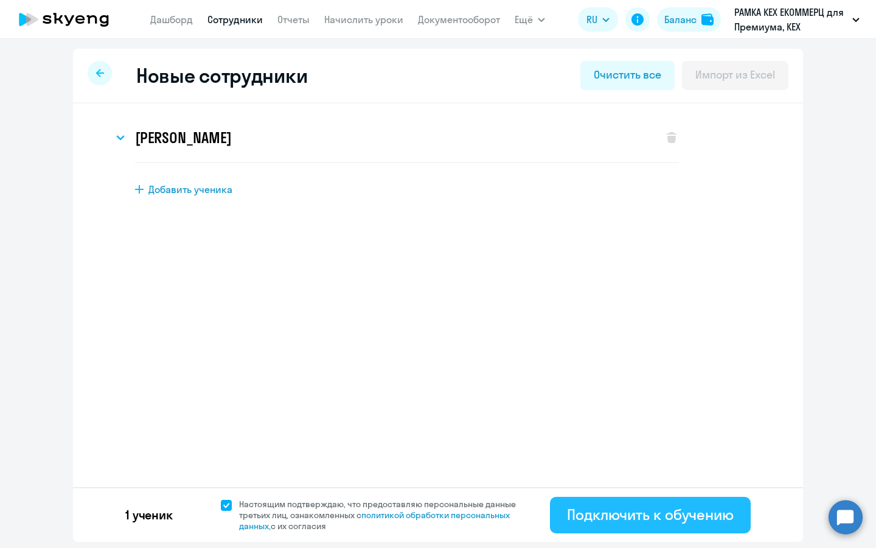
click at [610, 515] on div "Подключить к обучению" at bounding box center [650, 514] width 167 height 19
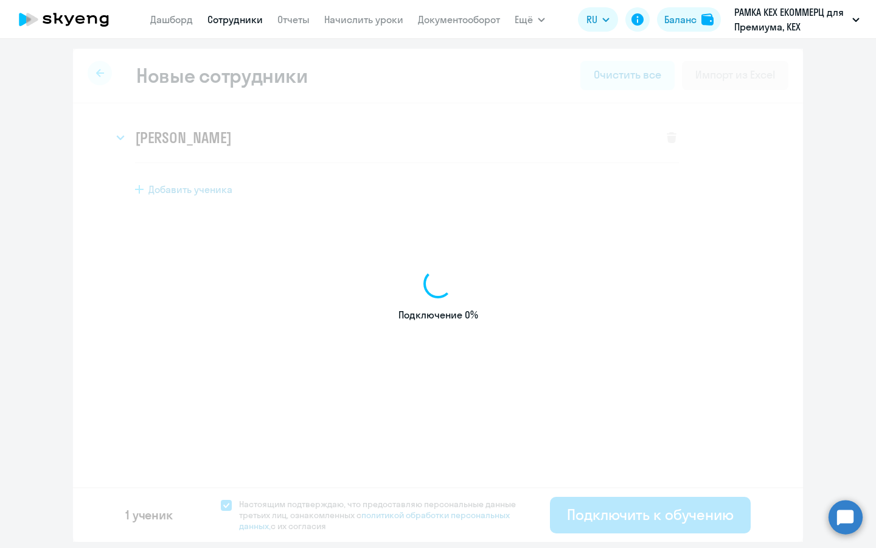
select select "english_adult_not_native_speaker_premium"
select select "3"
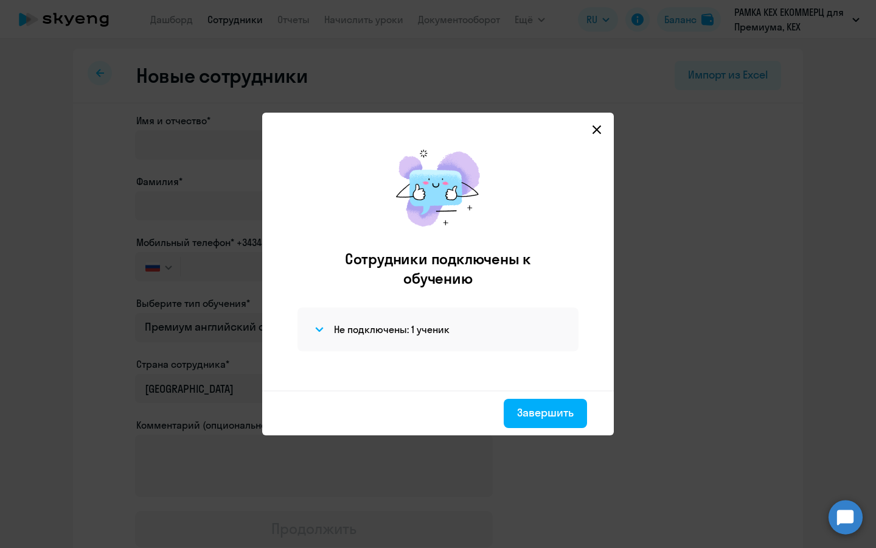
click at [597, 126] on icon at bounding box center [597, 130] width 10 height 10
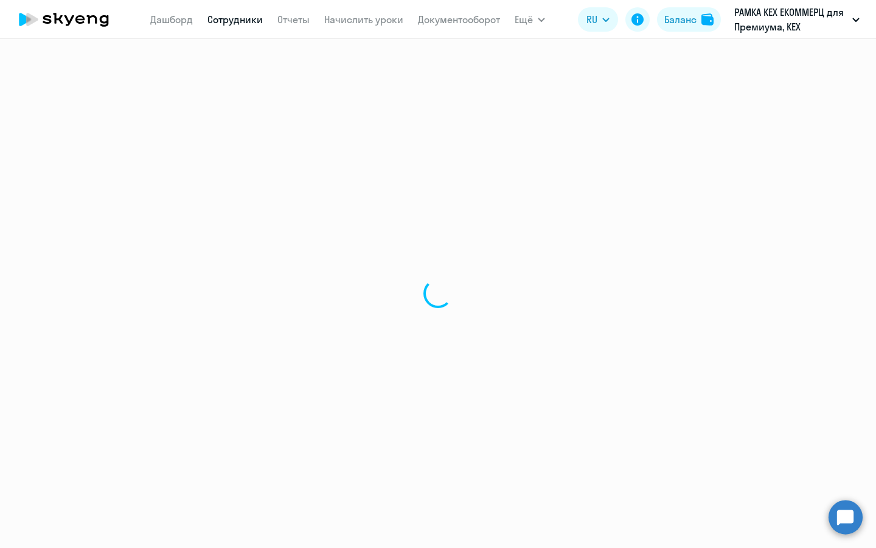
select select "30"
